Goal: Task Accomplishment & Management: Use online tool/utility

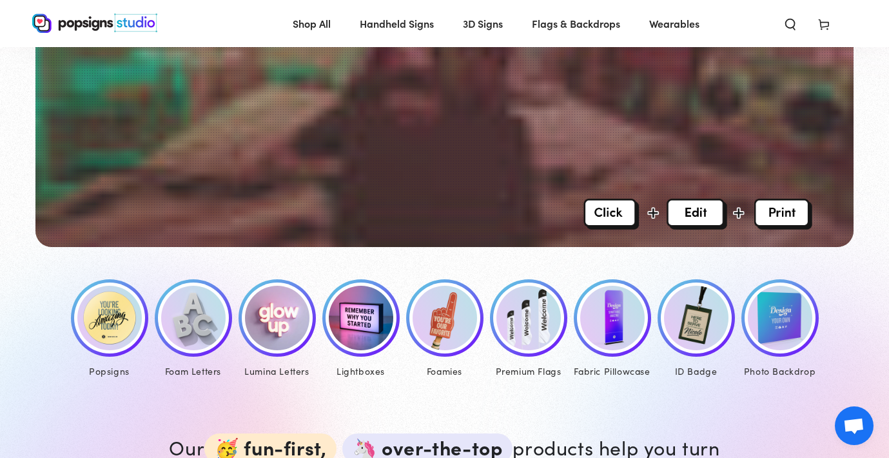
scroll to position [421, 0]
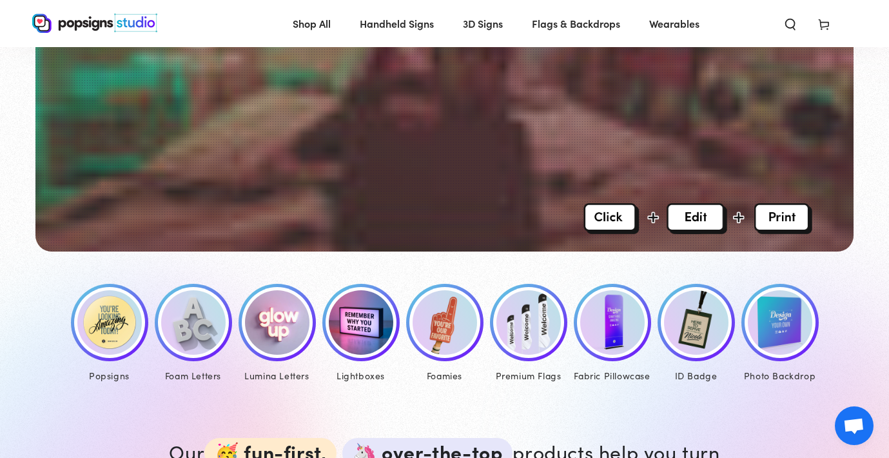
click at [119, 338] on img at bounding box center [109, 322] width 64 height 64
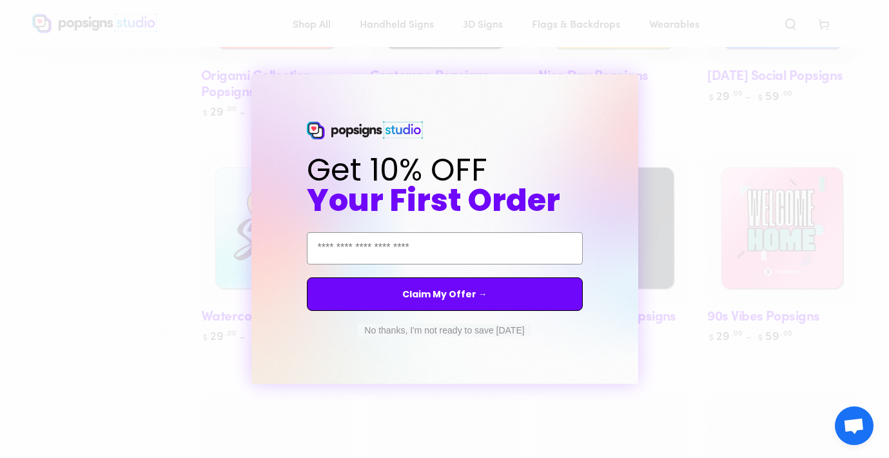
scroll to position [588, 0]
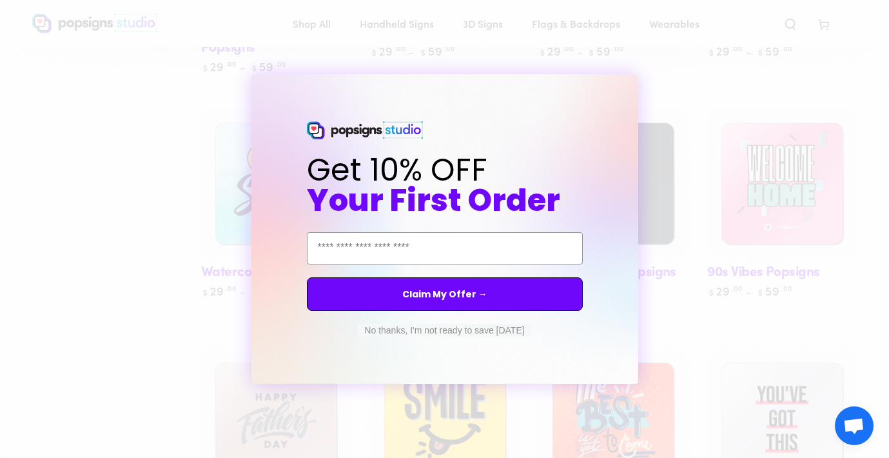
click at [638, 89] on circle "Close dialog" at bounding box center [639, 86] width 12 height 12
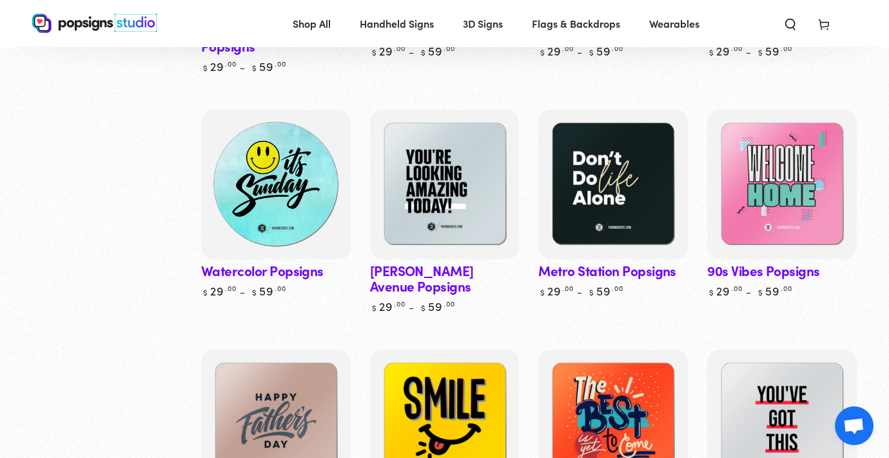
click at [295, 197] on img at bounding box center [276, 184] width 154 height 154
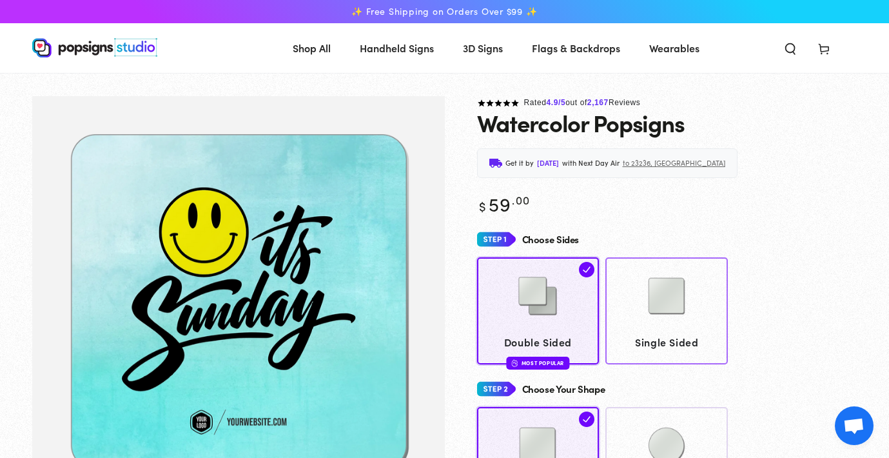
click at [667, 300] on img at bounding box center [667, 296] width 64 height 64
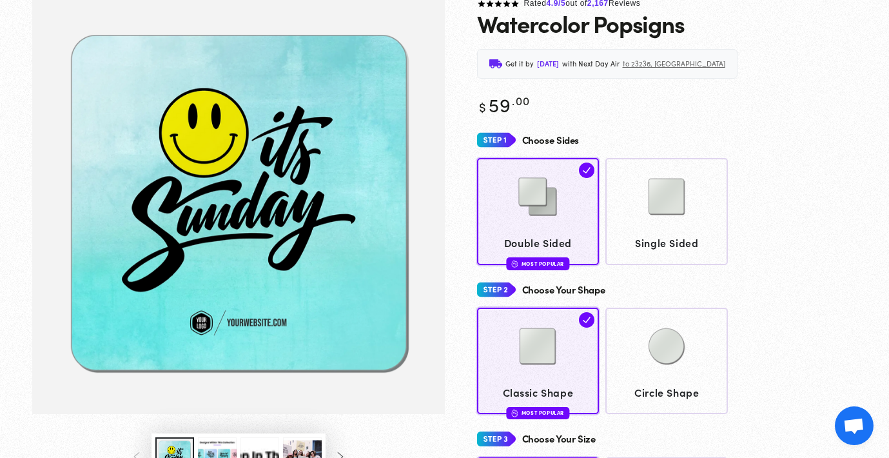
scroll to position [122, 0]
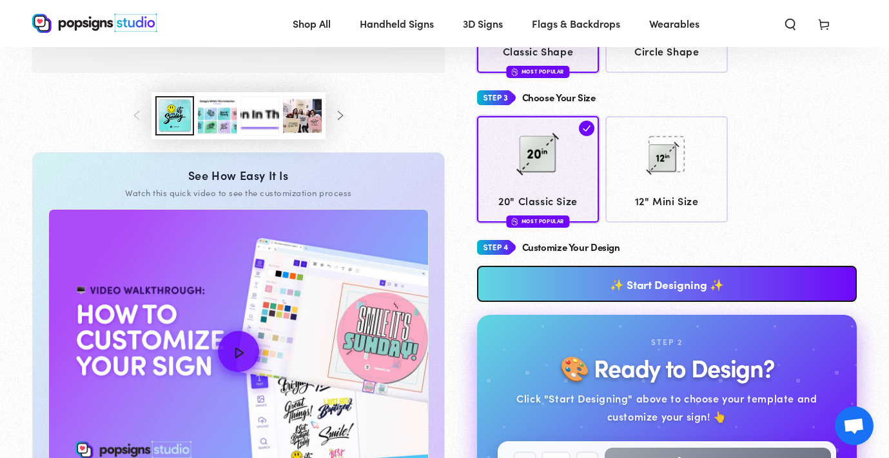
click at [651, 283] on link "✨ Start Designing ✨" at bounding box center [667, 284] width 381 height 36
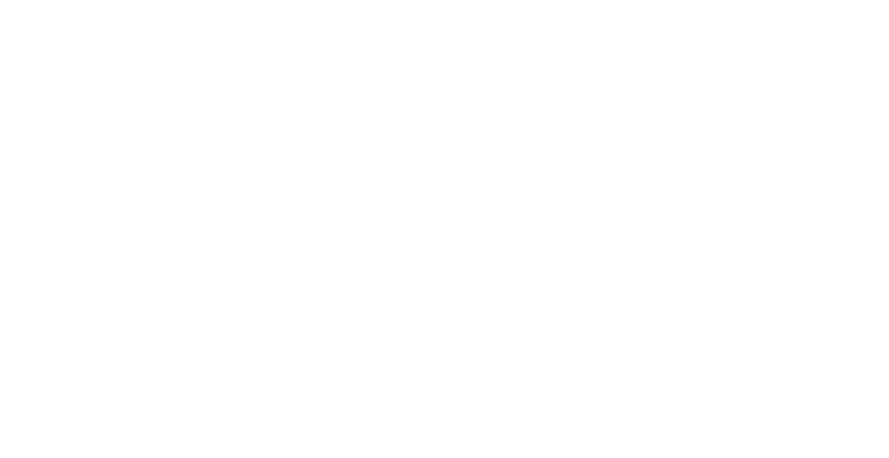
scroll to position [0, 0]
type textarea "An ancient tree with a door leading to a magical world"
type input "#42445A"
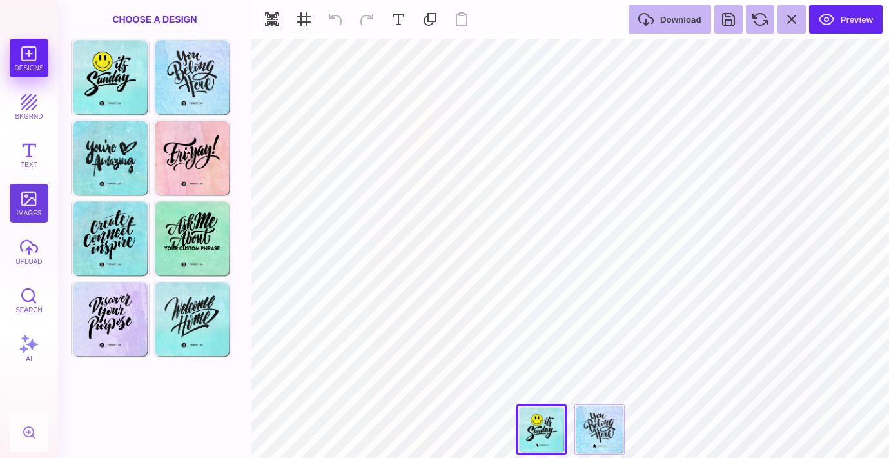
click at [30, 196] on button "images" at bounding box center [29, 203] width 39 height 39
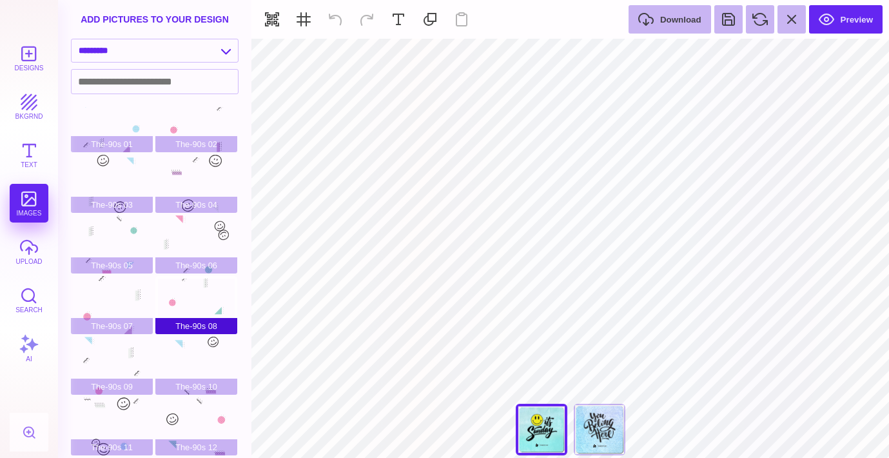
scroll to position [14, 0]
click at [34, 159] on button "Text" at bounding box center [29, 154] width 39 height 39
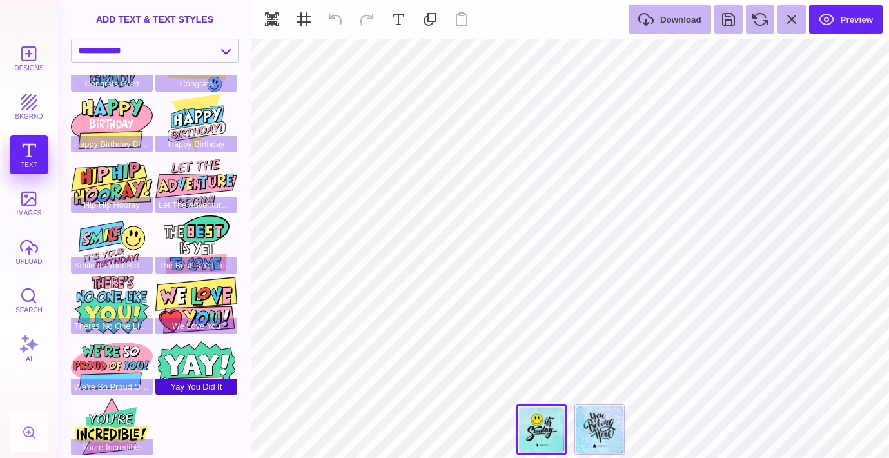
scroll to position [42, 0]
select select "**********"
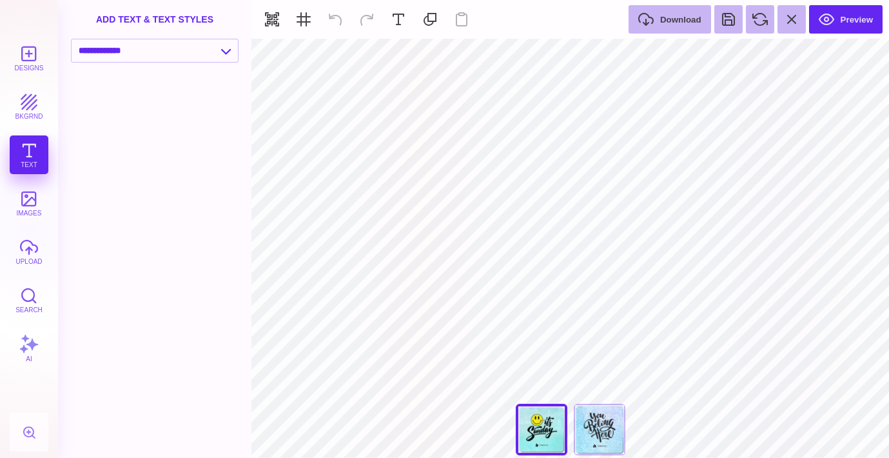
scroll to position [0, 0]
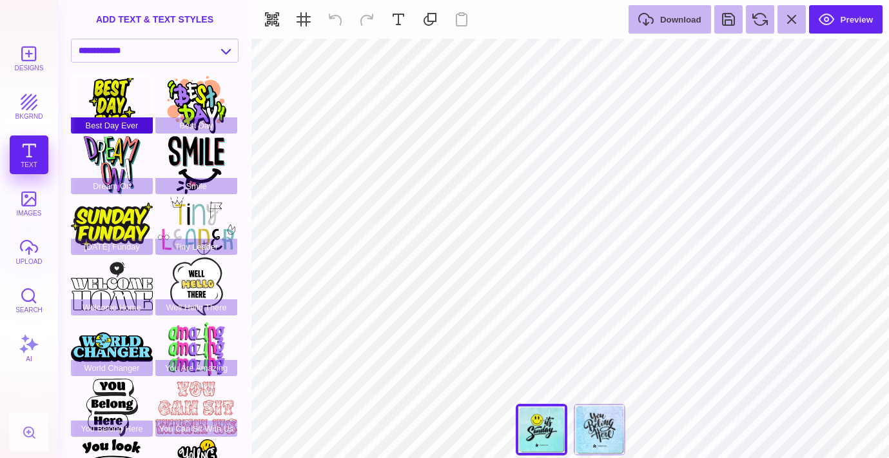
click at [117, 90] on div "Best Day Ever" at bounding box center [112, 104] width 82 height 58
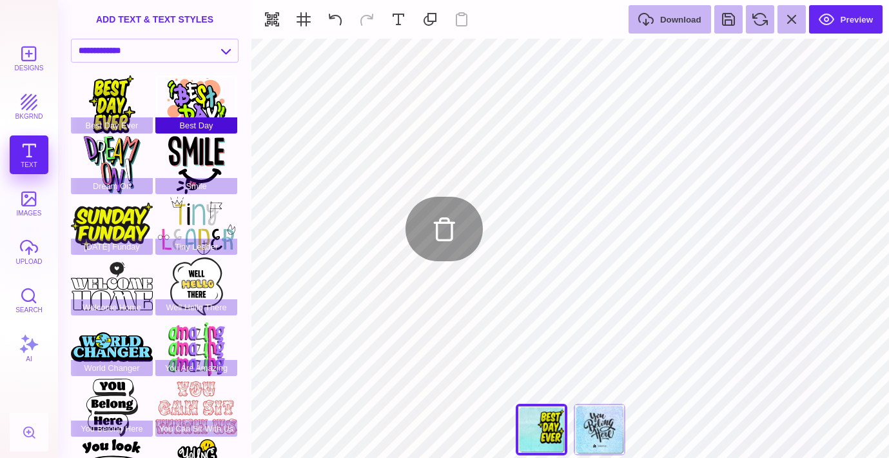
type input "#000000"
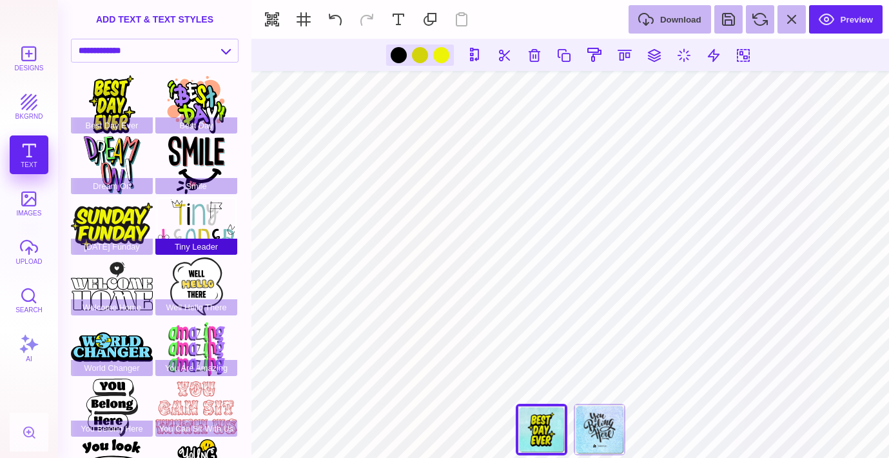
scroll to position [42, 0]
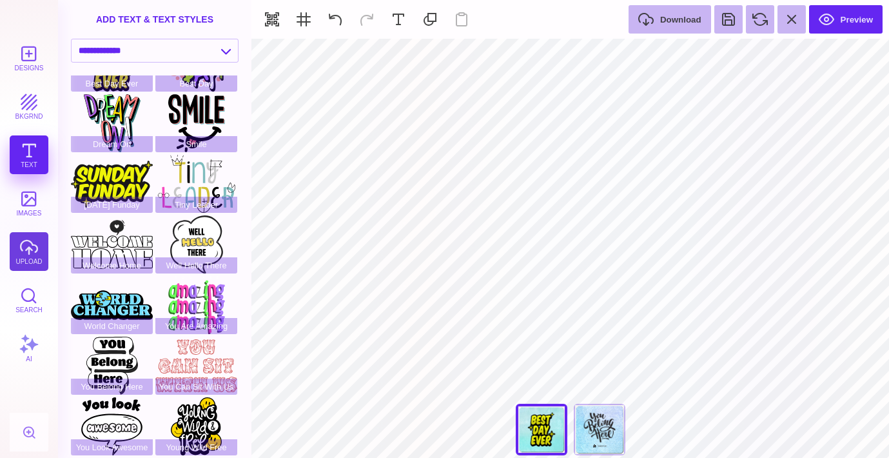
click at [28, 249] on button "upload" at bounding box center [29, 251] width 39 height 39
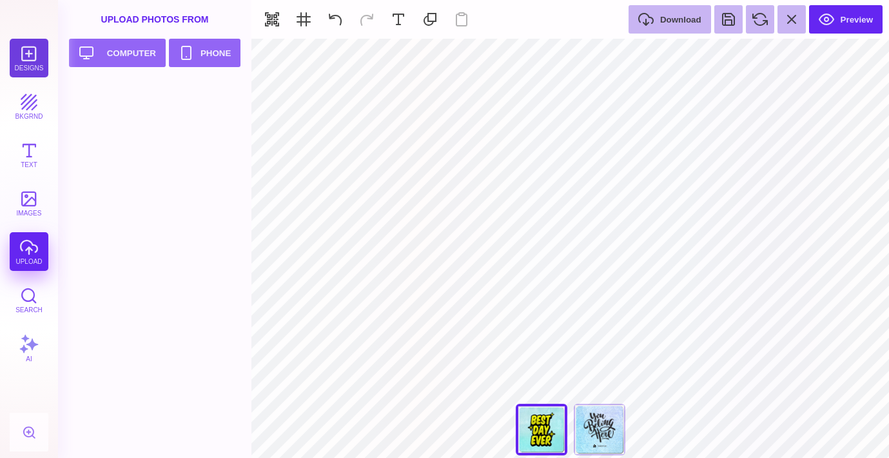
click at [32, 65] on button "Designs" at bounding box center [29, 58] width 39 height 39
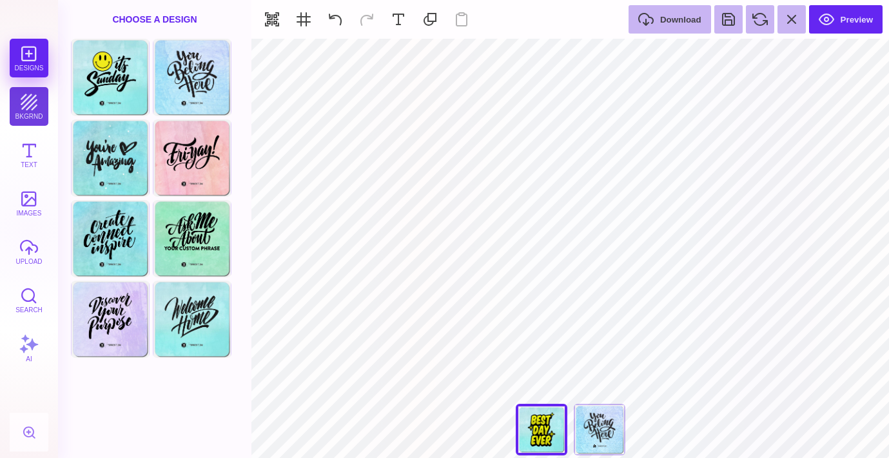
click at [23, 118] on button "bkgrnd" at bounding box center [29, 106] width 39 height 39
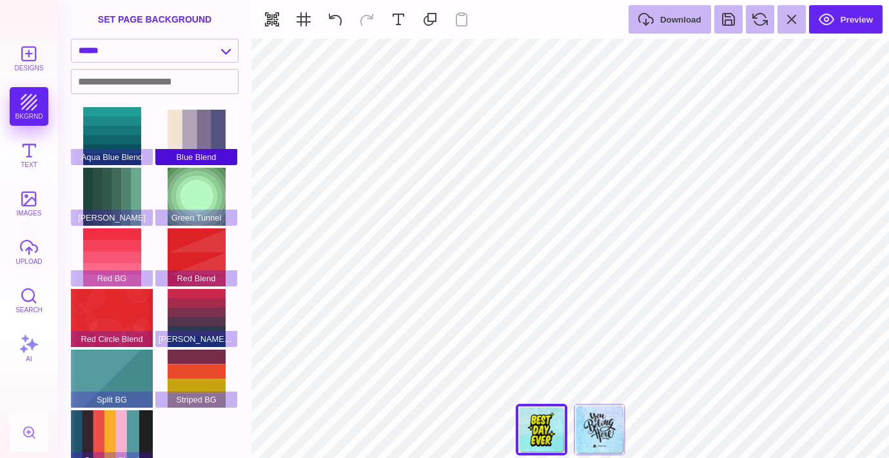
click at [192, 132] on div "Blue Blend" at bounding box center [196, 136] width 82 height 58
select select "**********"
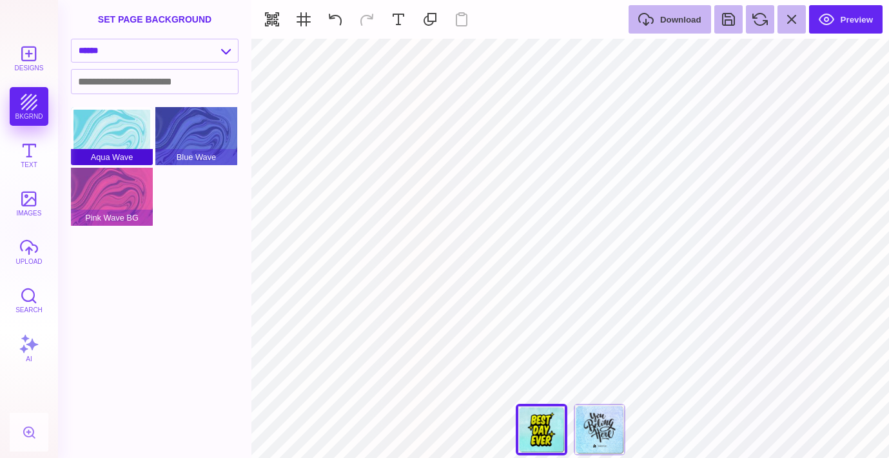
click at [132, 141] on div "Aqua Wave" at bounding box center [112, 136] width 82 height 58
type input "#FFFFFF"
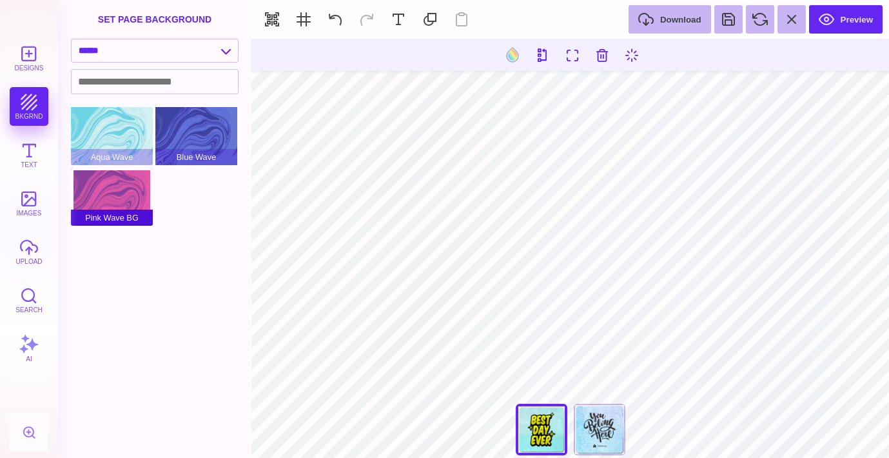
click at [110, 192] on div "Pink Wave BG" at bounding box center [112, 197] width 82 height 58
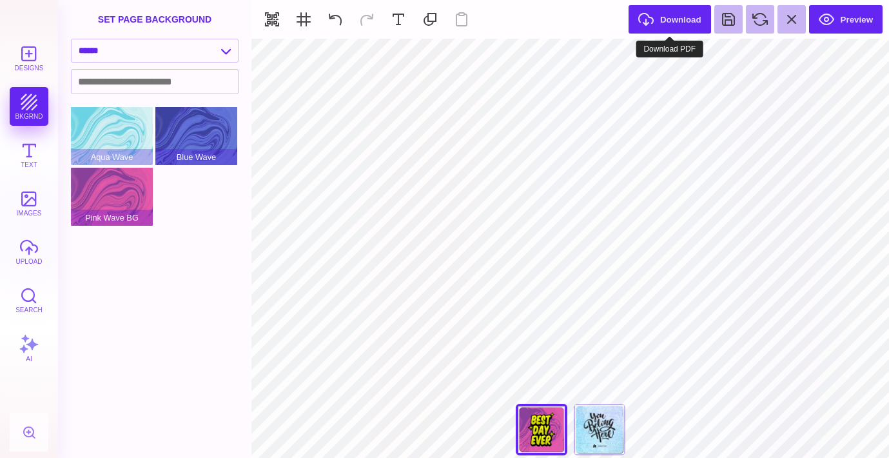
click at [659, 21] on button "Download" at bounding box center [670, 19] width 83 height 28
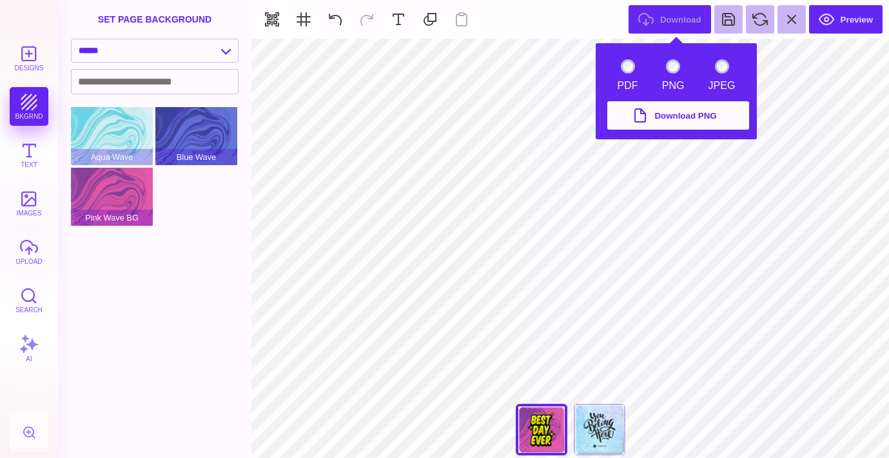
click at [672, 115] on button "Download PNG" at bounding box center [679, 115] width 142 height 28
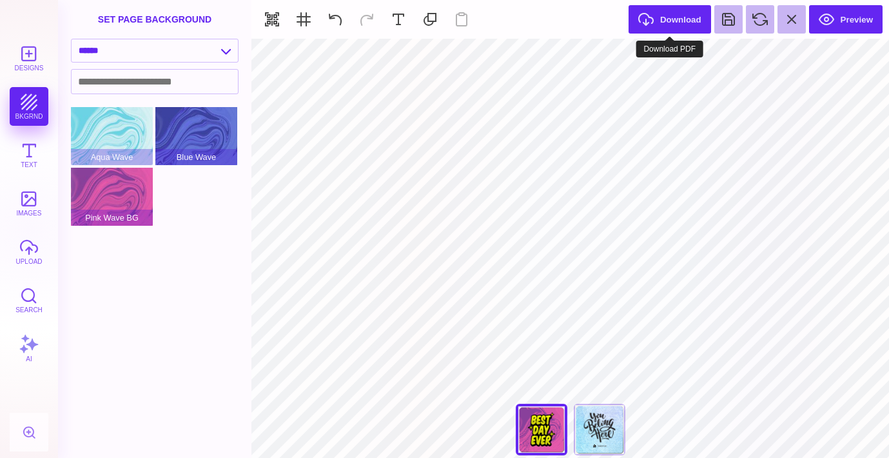
click at [655, 19] on button "Download" at bounding box center [670, 19] width 83 height 28
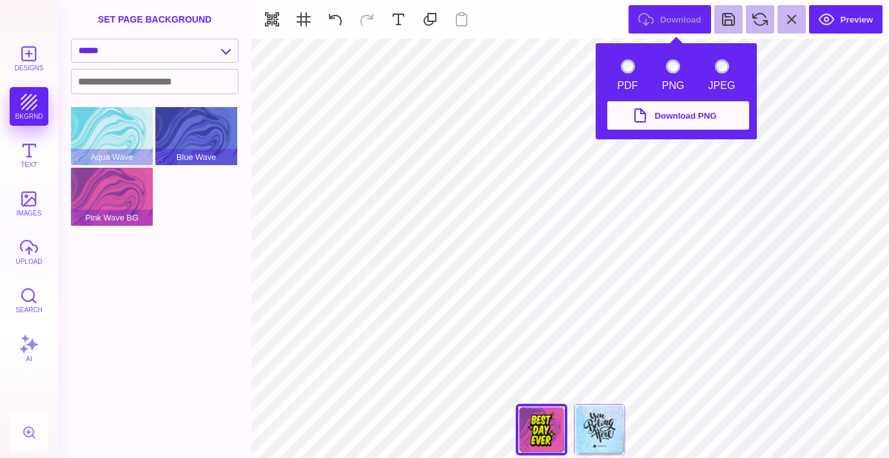
click at [646, 115] on button "Download PNG" at bounding box center [679, 115] width 142 height 28
